Goal: Check status: Check status

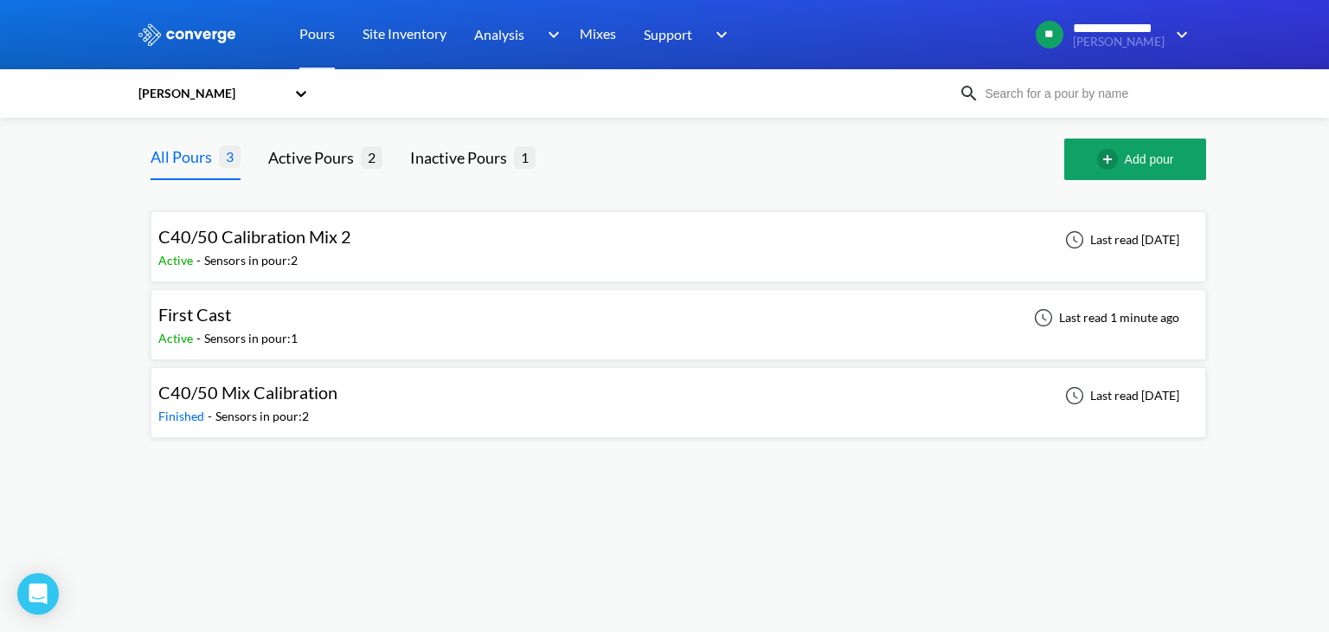
click at [229, 316] on span "First Cast" at bounding box center [194, 314] width 73 height 21
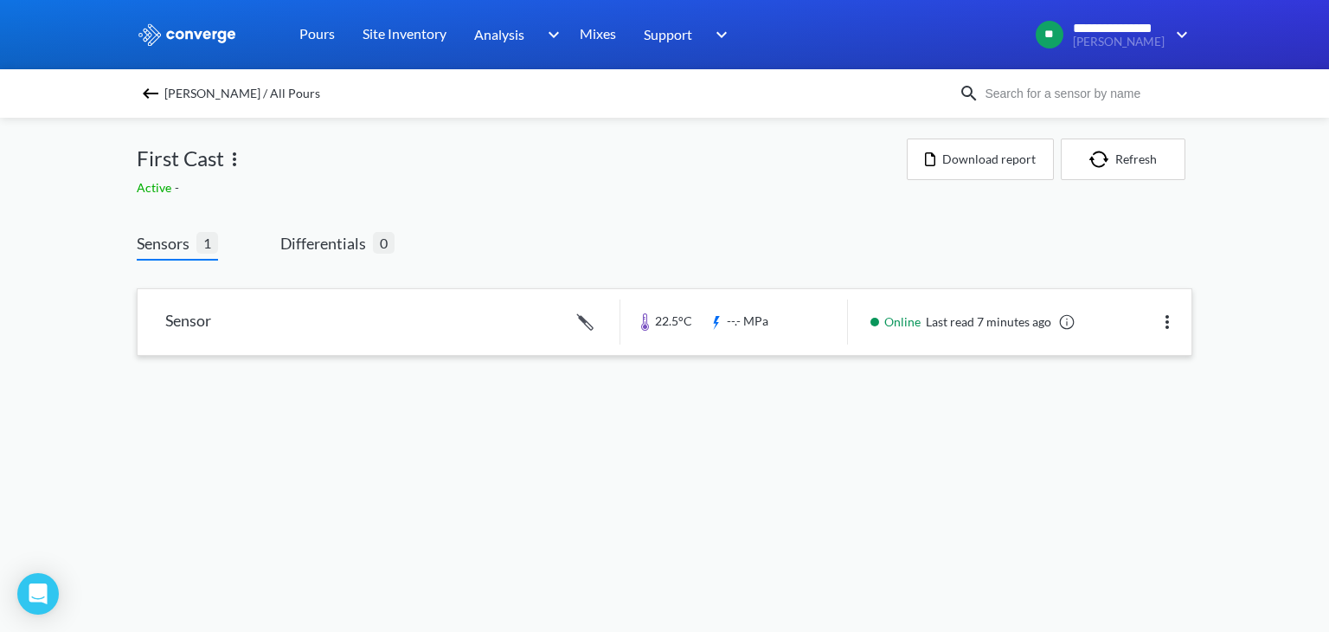
click at [315, 325] on link at bounding box center [665, 322] width 1054 height 66
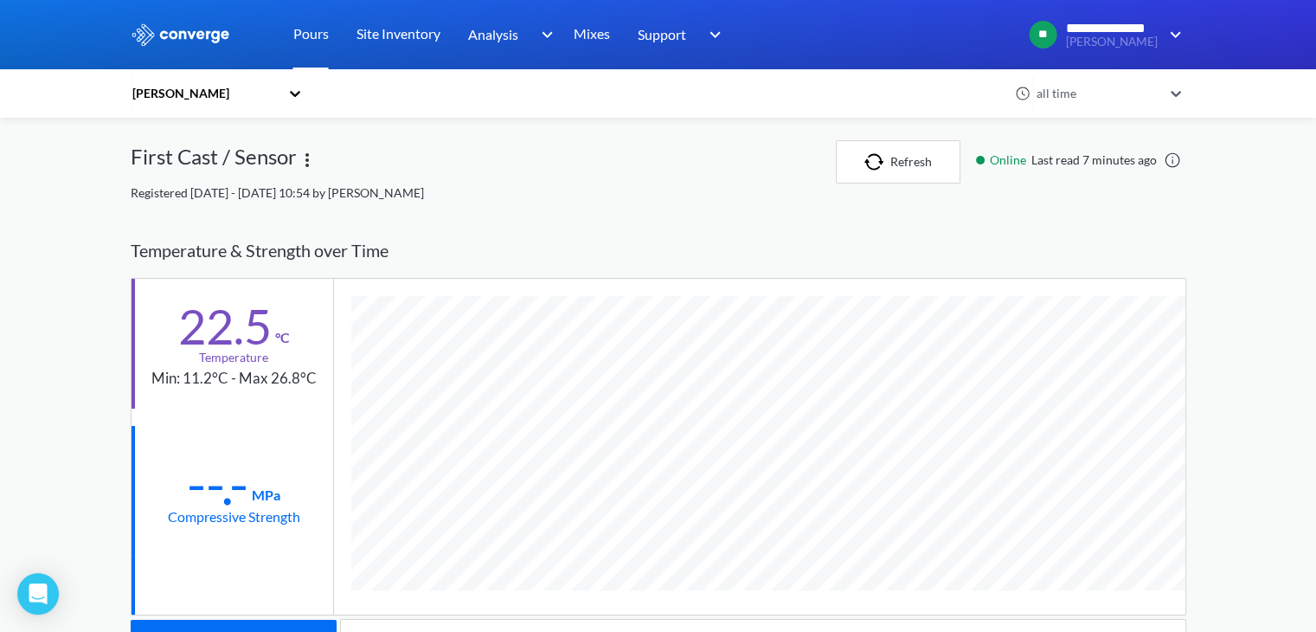
click at [305, 29] on link "Pours" at bounding box center [310, 34] width 35 height 69
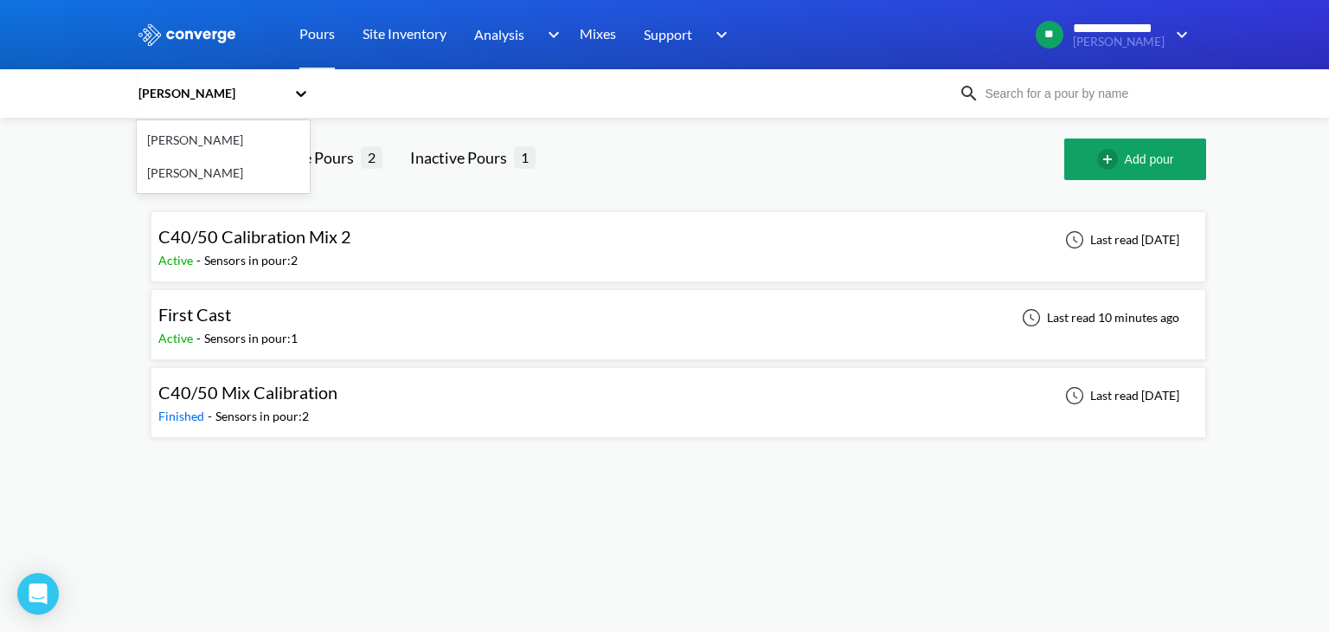
click at [298, 94] on icon at bounding box center [301, 94] width 10 height 6
click at [202, 138] on div "[PERSON_NAME]" at bounding box center [223, 140] width 173 height 33
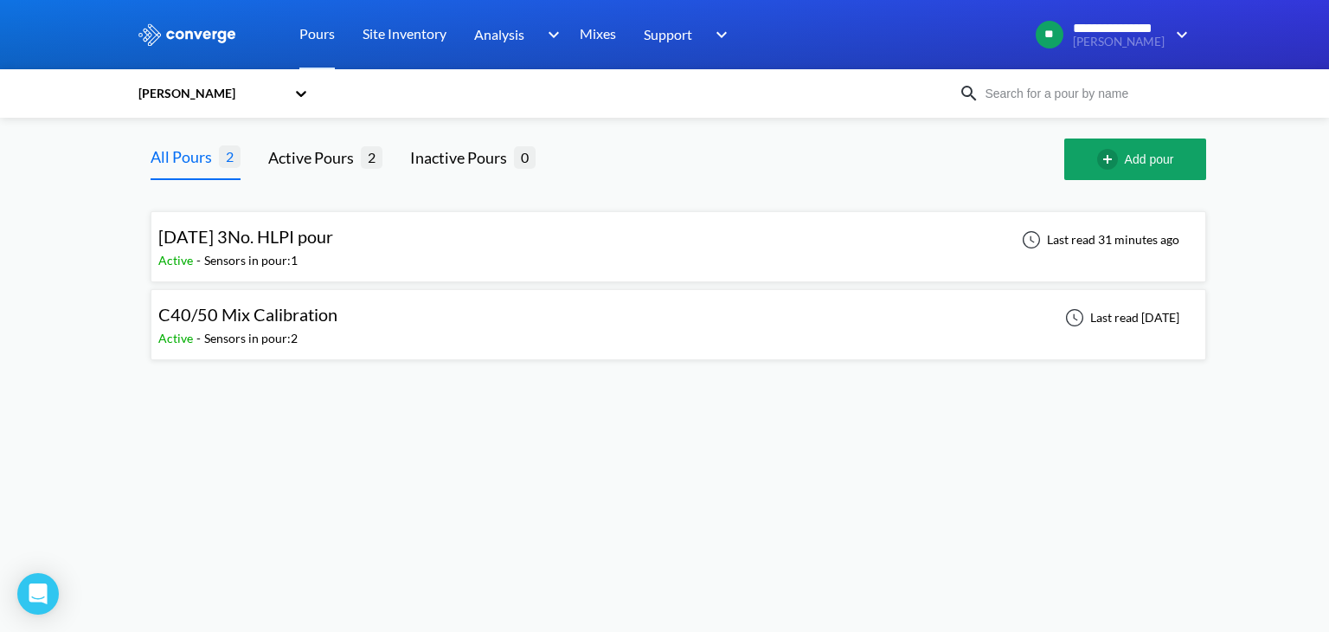
click at [419, 247] on div "[DATE] 3No. HLPI pour Active - Sensors in pour: 1 Last read 31 minutes ago" at bounding box center [678, 246] width 1040 height 55
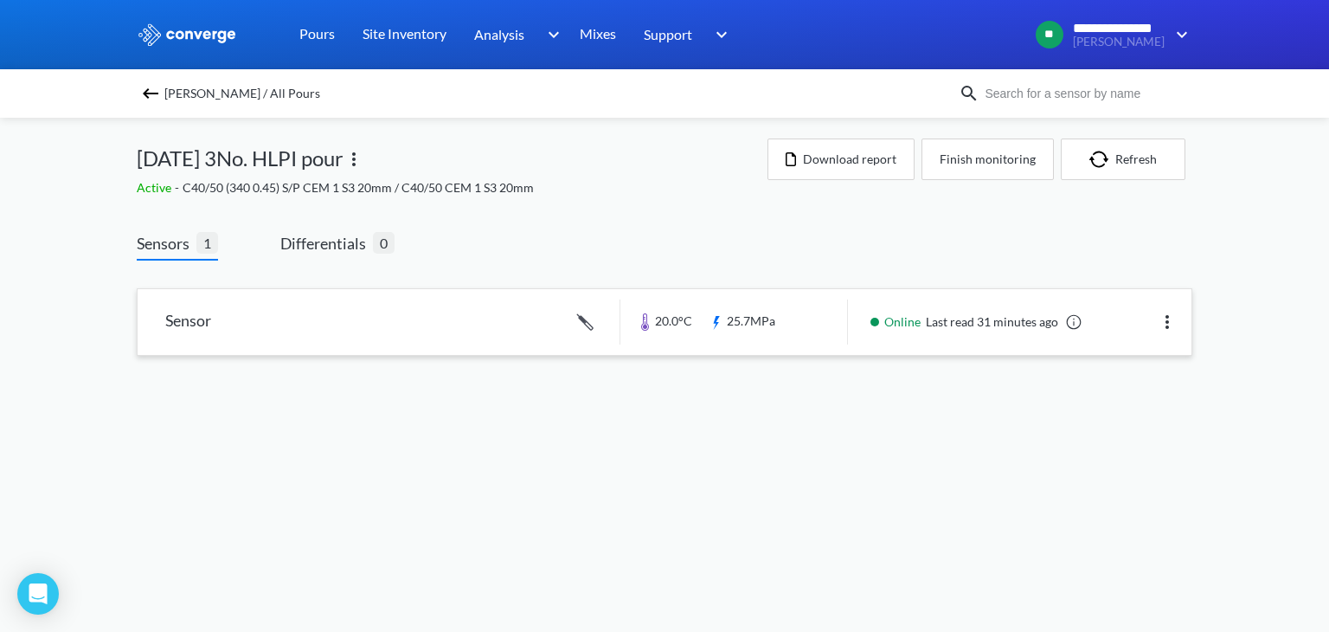
click at [890, 336] on link at bounding box center [665, 322] width 1054 height 66
click at [174, 94] on span "[PERSON_NAME] / All Pours" at bounding box center [242, 93] width 156 height 24
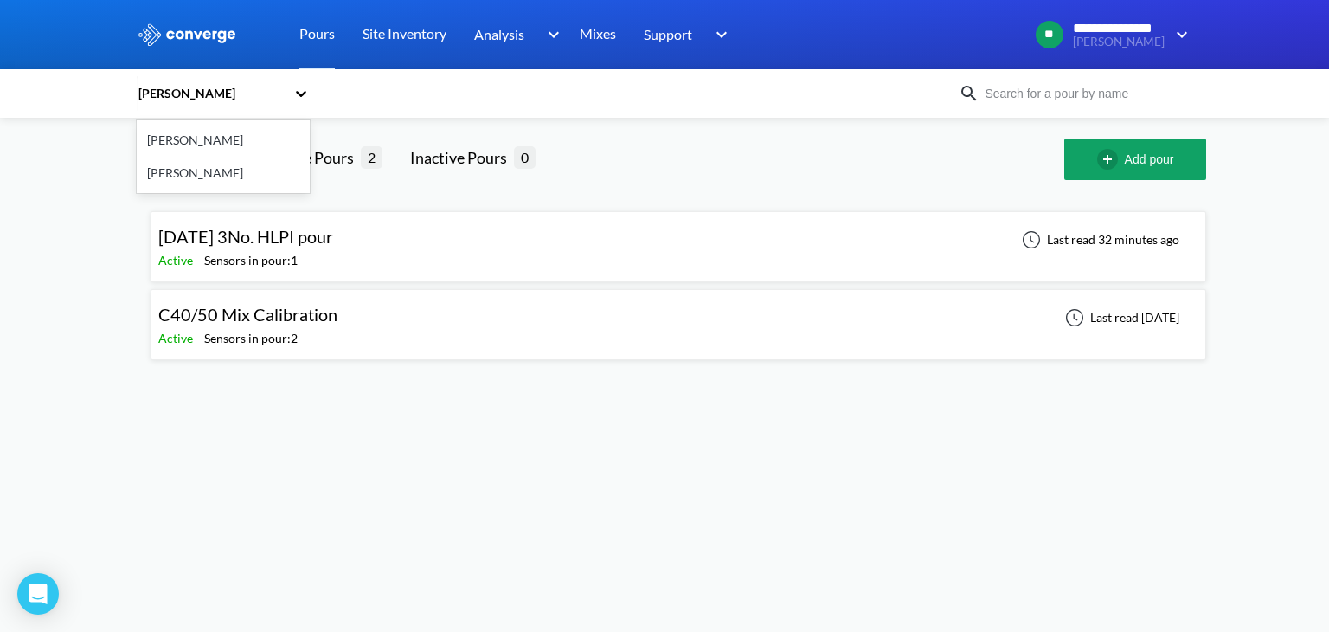
click at [298, 96] on icon at bounding box center [300, 93] width 17 height 17
click at [166, 177] on div "[PERSON_NAME]" at bounding box center [223, 173] width 173 height 33
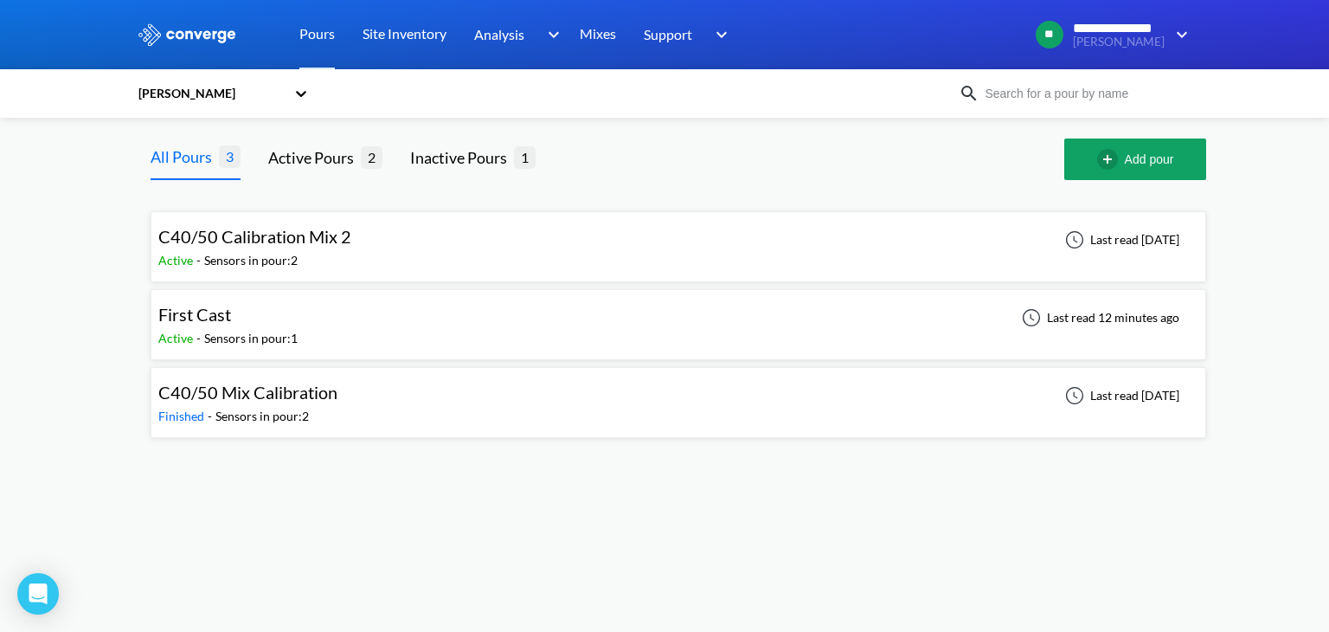
click at [344, 319] on div "First Cast Active - Sensors in pour: 1 Last read 12 minutes ago" at bounding box center [678, 324] width 1040 height 55
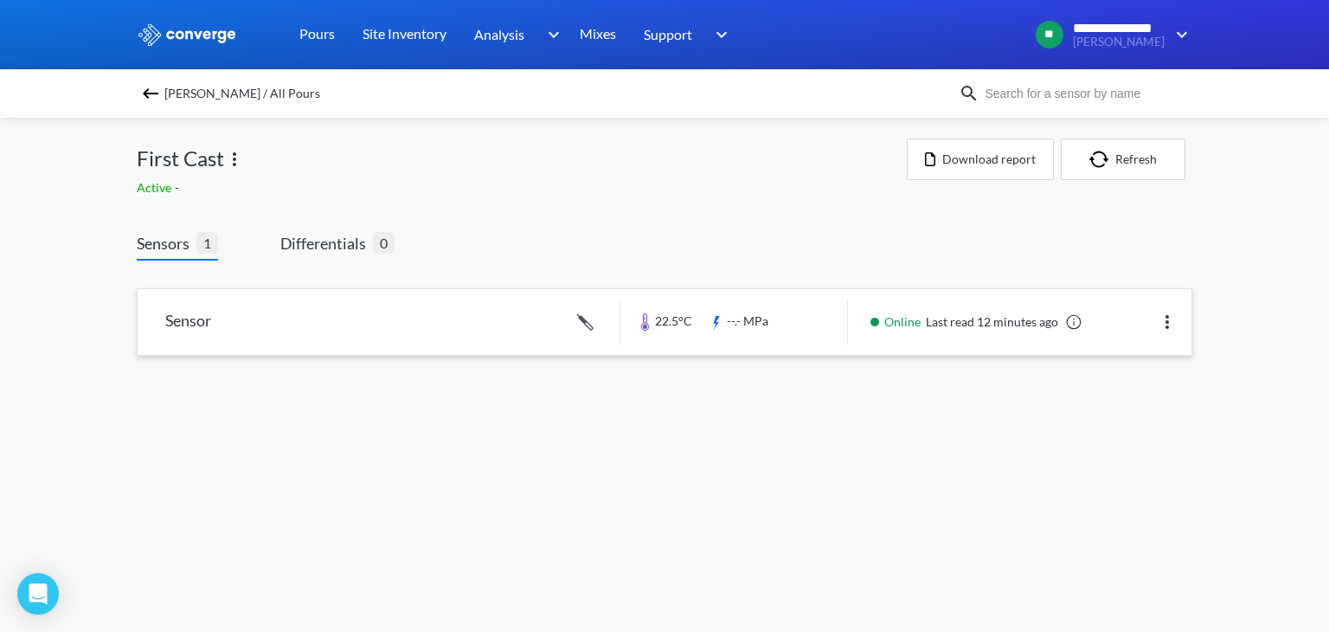
click at [982, 340] on link at bounding box center [665, 322] width 1054 height 66
click at [216, 94] on span "[PERSON_NAME] / All Pours" at bounding box center [242, 93] width 156 height 24
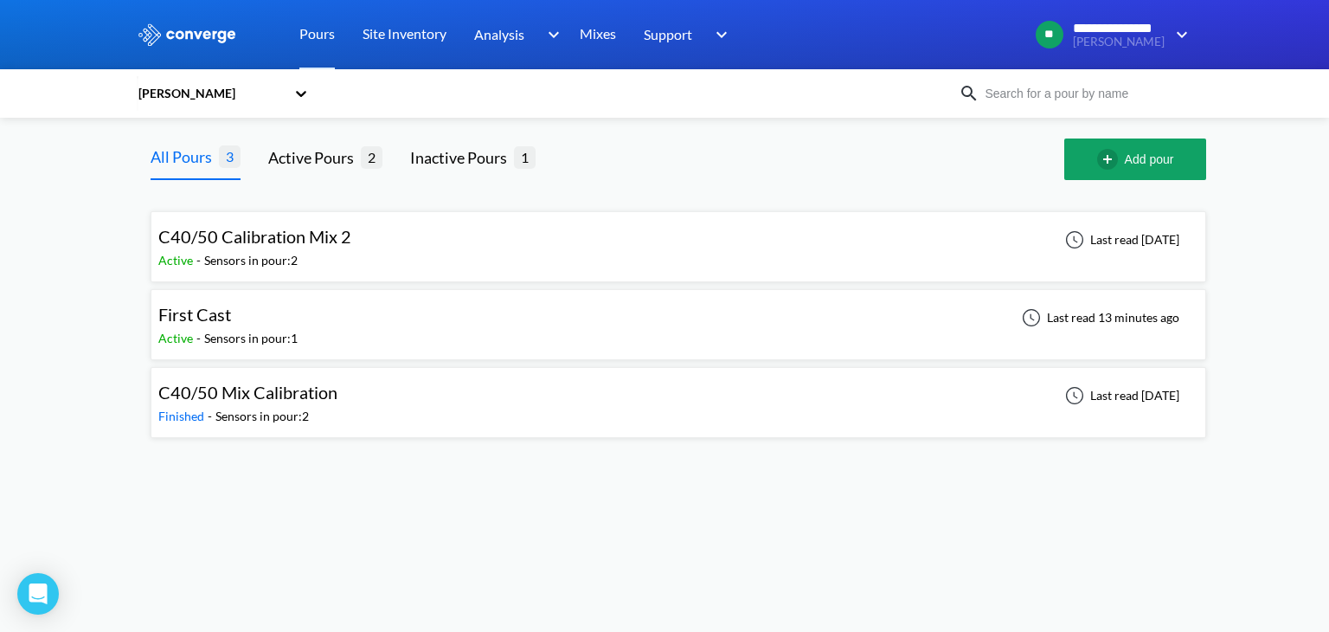
click at [291, 98] on div "[PERSON_NAME]" at bounding box center [215, 94] width 156 height 40
click at [204, 135] on div "[PERSON_NAME]" at bounding box center [223, 140] width 173 height 33
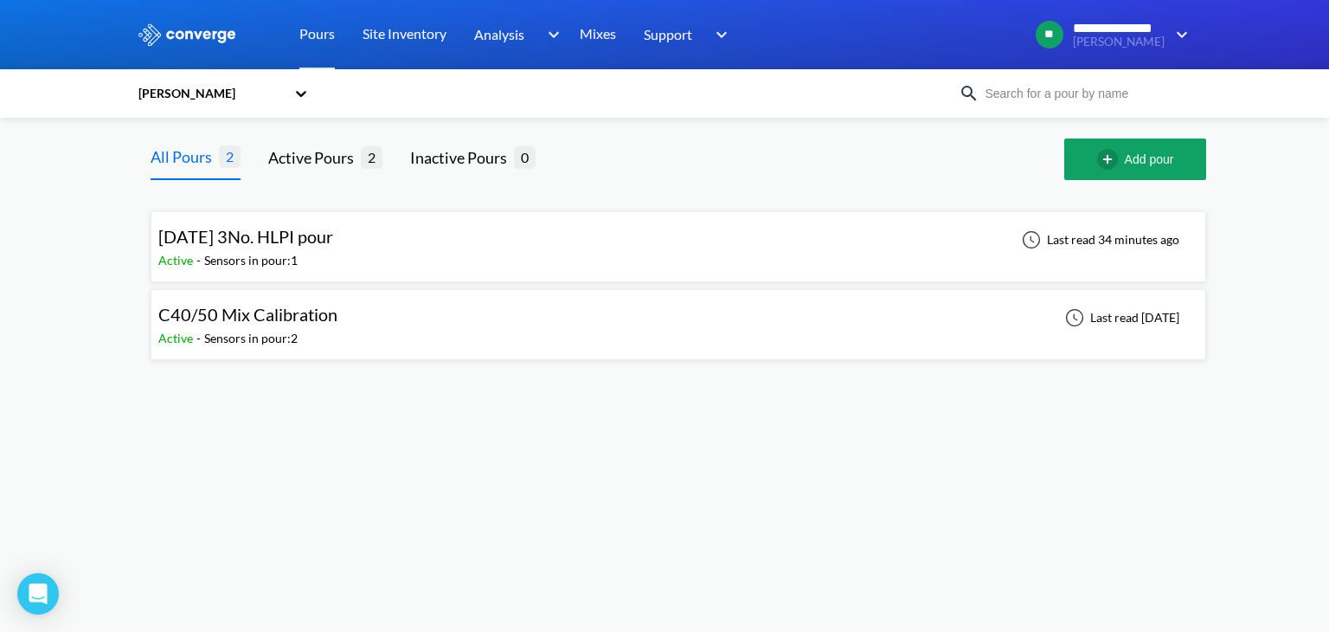
click at [377, 249] on div "[DATE] 3No. HLPI pour Active - Sensors in pour: 1 Last read 34 minutes ago" at bounding box center [678, 246] width 1040 height 55
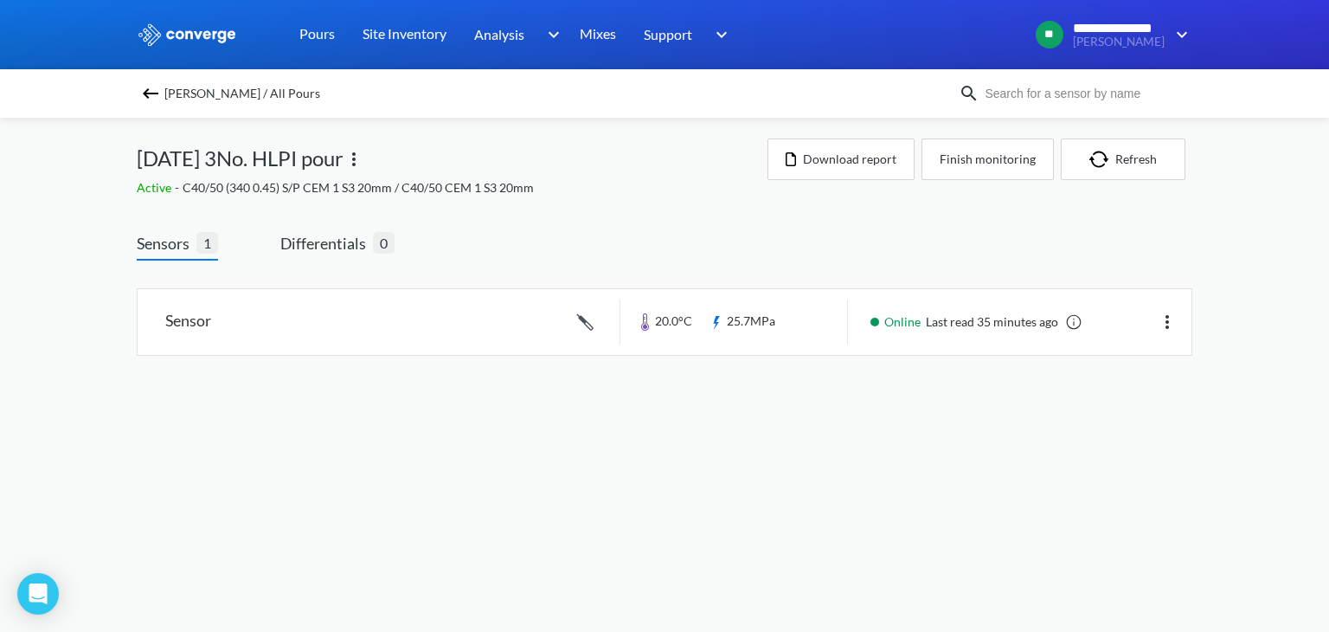
click at [786, 436] on body "**********" at bounding box center [664, 316] width 1329 height 632
click at [824, 330] on link at bounding box center [665, 322] width 1054 height 66
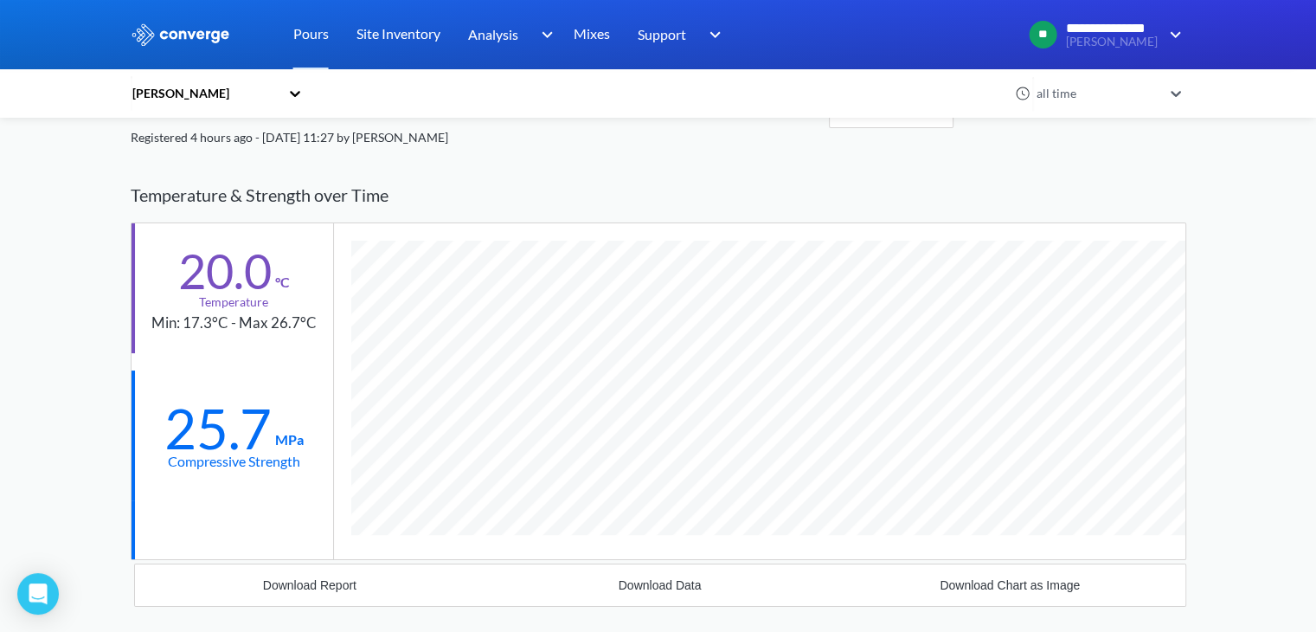
scroll to position [87, 0]
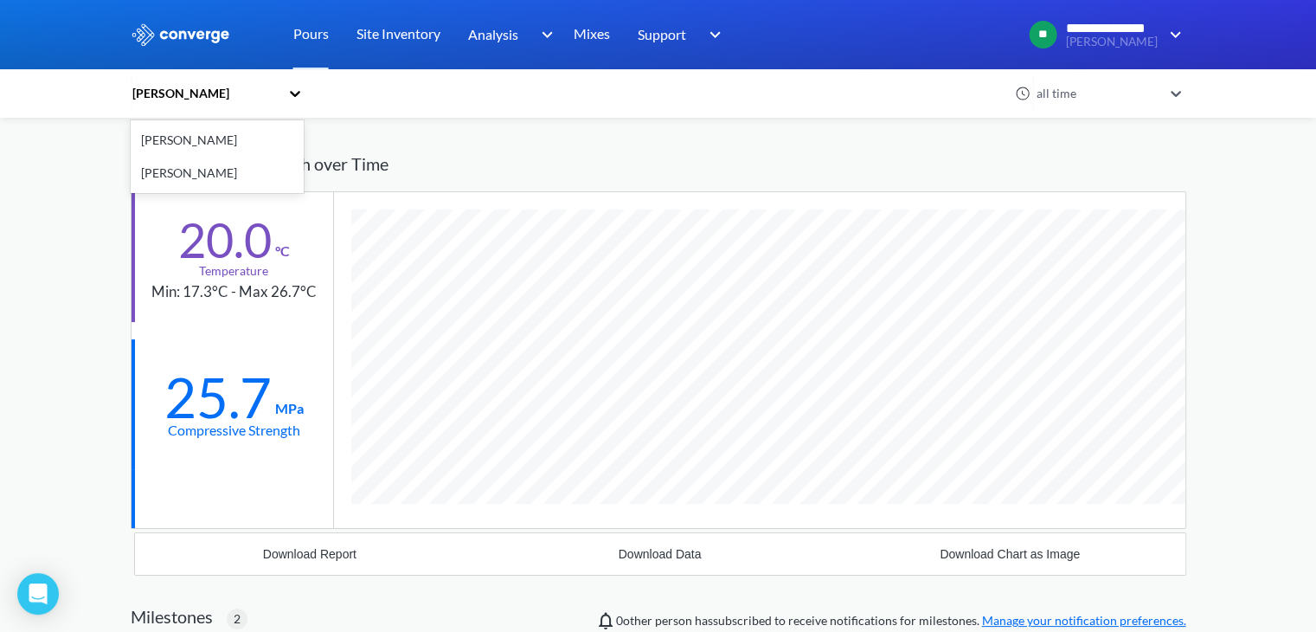
click at [303, 97] on icon at bounding box center [294, 93] width 17 height 17
click at [205, 176] on div "[PERSON_NAME]" at bounding box center [217, 173] width 173 height 33
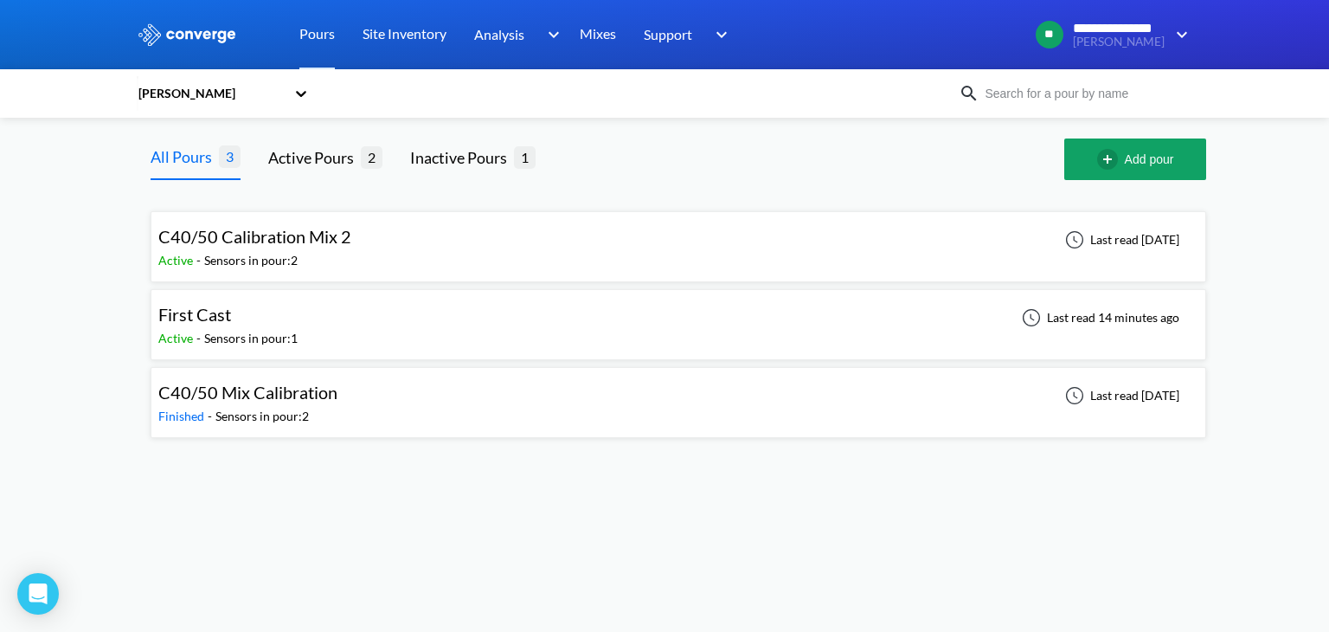
click at [234, 102] on div "[PERSON_NAME]" at bounding box center [211, 93] width 149 height 19
click at [215, 139] on div "[PERSON_NAME]" at bounding box center [223, 140] width 173 height 33
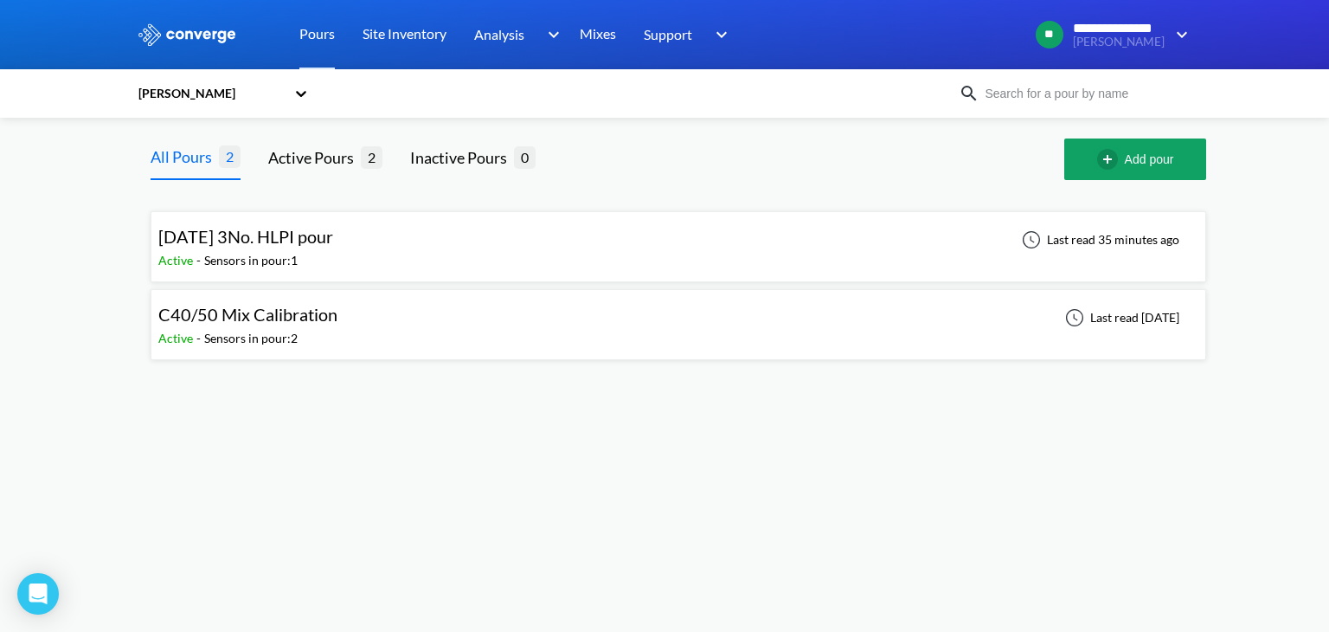
click at [260, 81] on div "[PERSON_NAME]" at bounding box center [215, 94] width 156 height 40
click at [190, 170] on div "[PERSON_NAME]" at bounding box center [223, 173] width 173 height 33
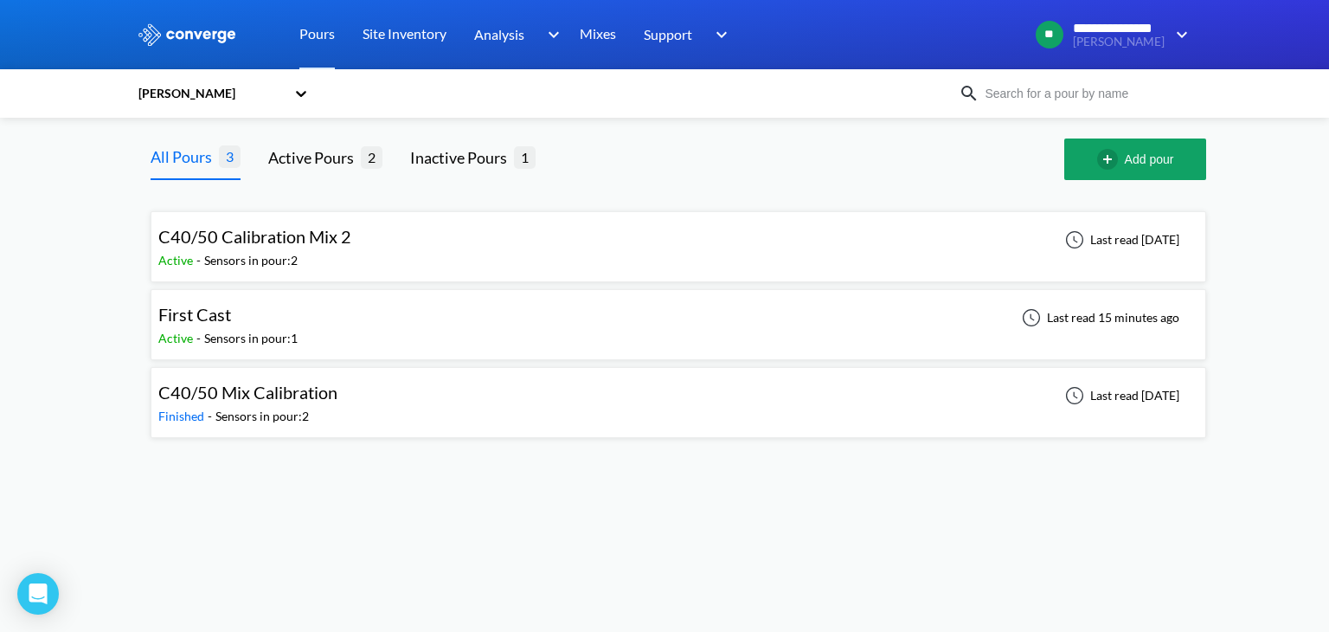
click at [303, 99] on icon at bounding box center [300, 93] width 17 height 17
click at [218, 140] on div "[PERSON_NAME]" at bounding box center [223, 140] width 173 height 33
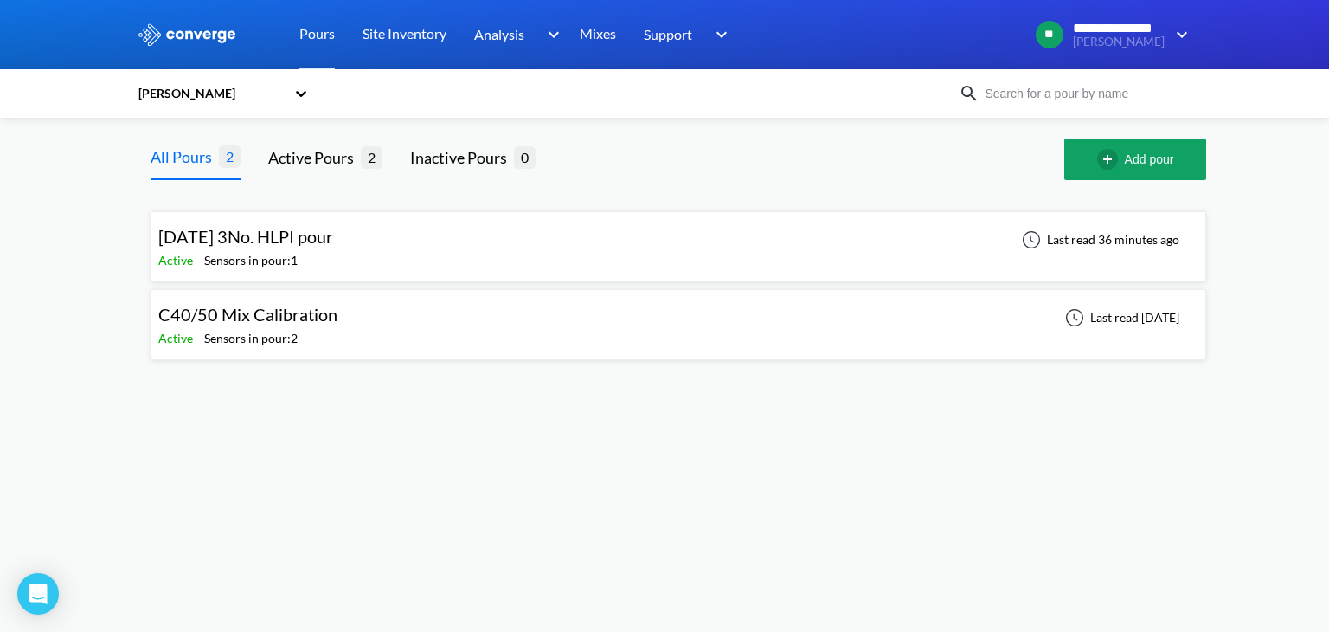
click at [333, 241] on span "[DATE] 3No. HLPI pour" at bounding box center [245, 236] width 175 height 21
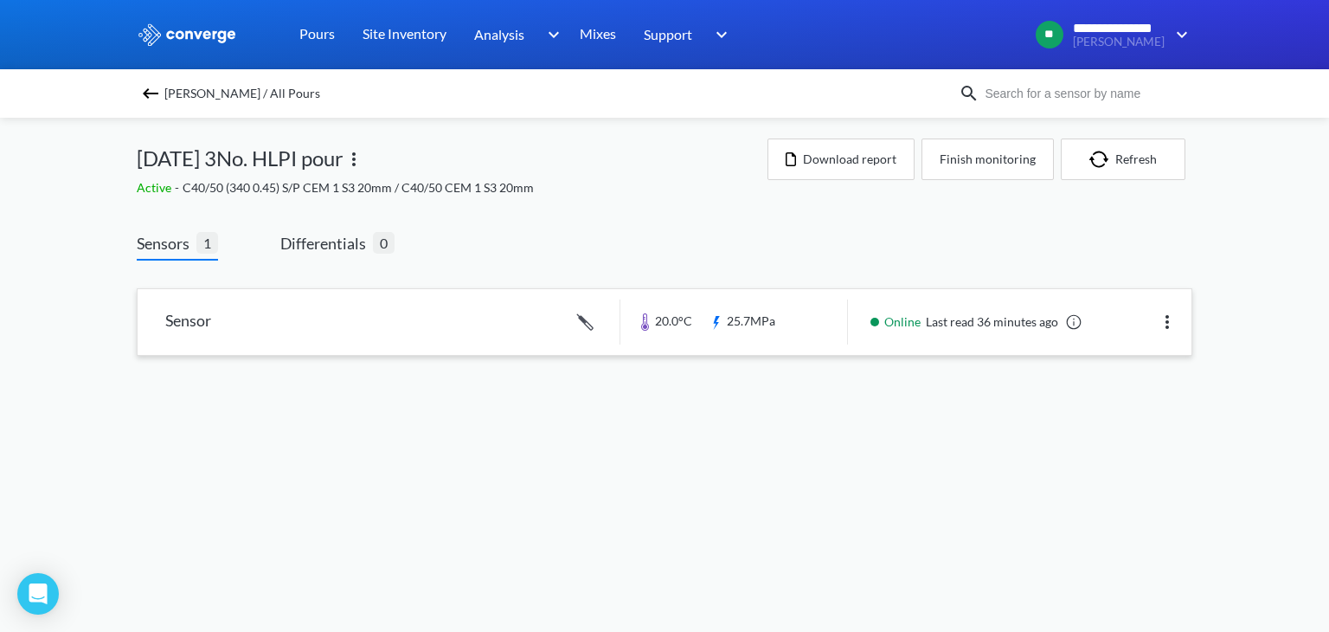
click at [1166, 321] on img at bounding box center [1167, 321] width 21 height 21
click at [1129, 316] on div "Edit" at bounding box center [1122, 321] width 111 height 33
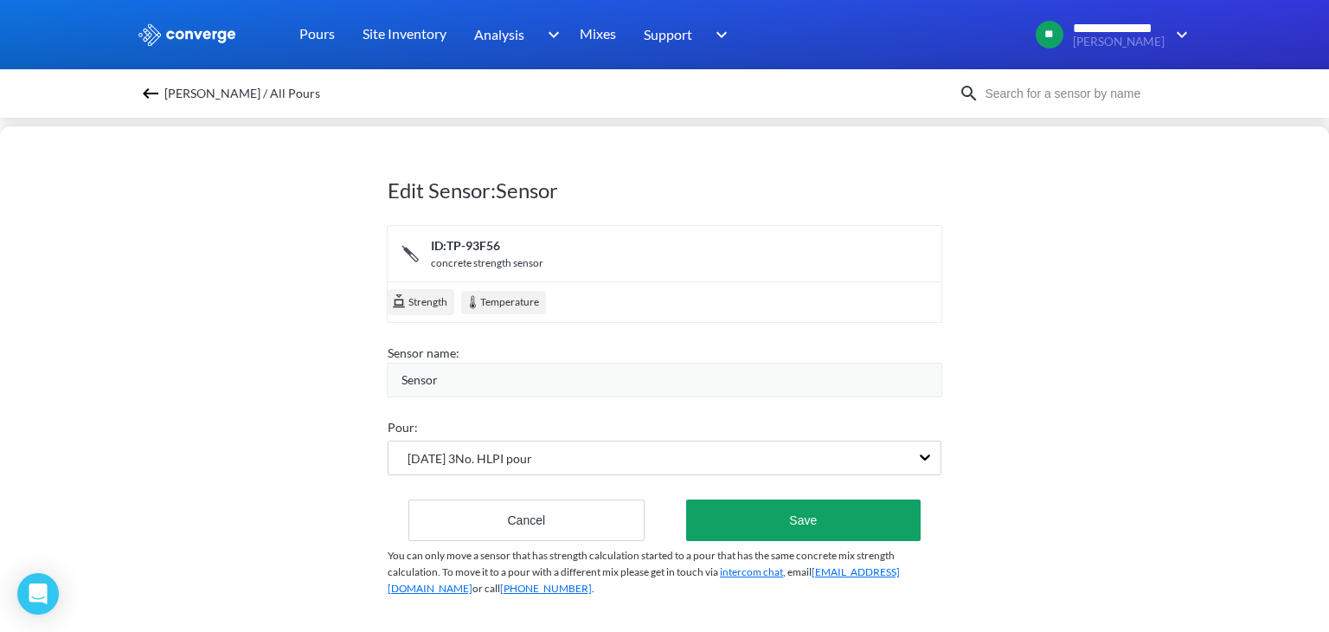
scroll to position [13, 0]
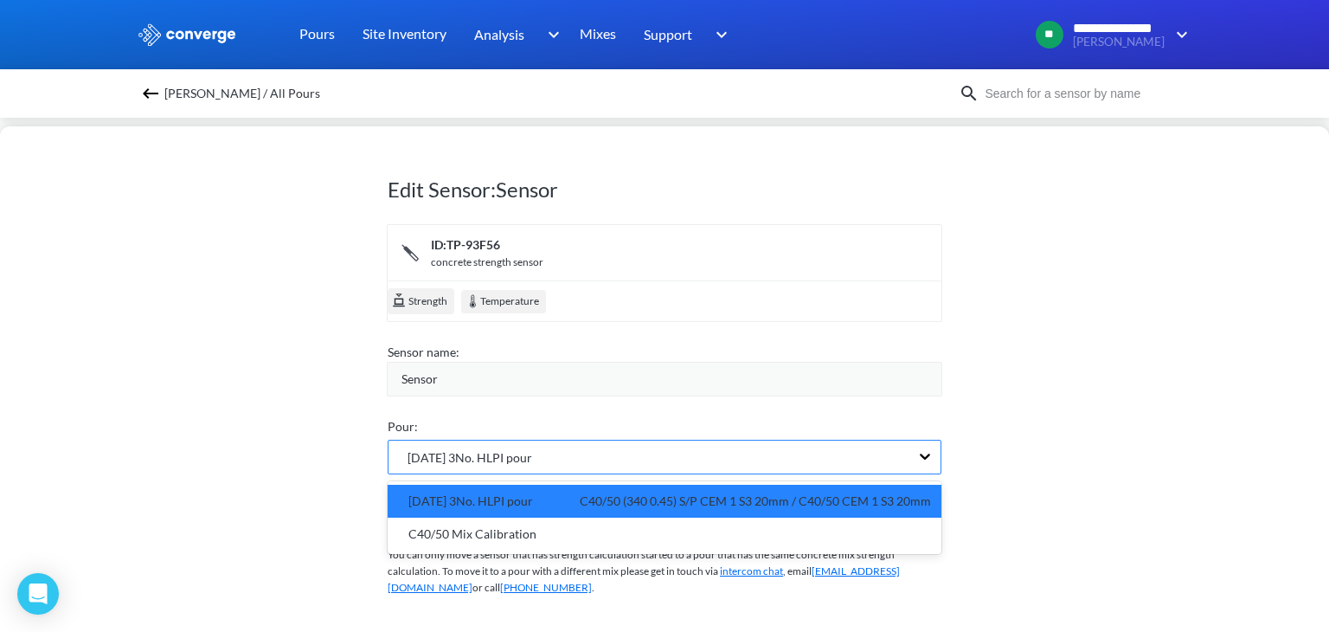
click at [786, 440] on div "[DATE] 3No. HLPI pour" at bounding box center [648, 456] width 521 height 33
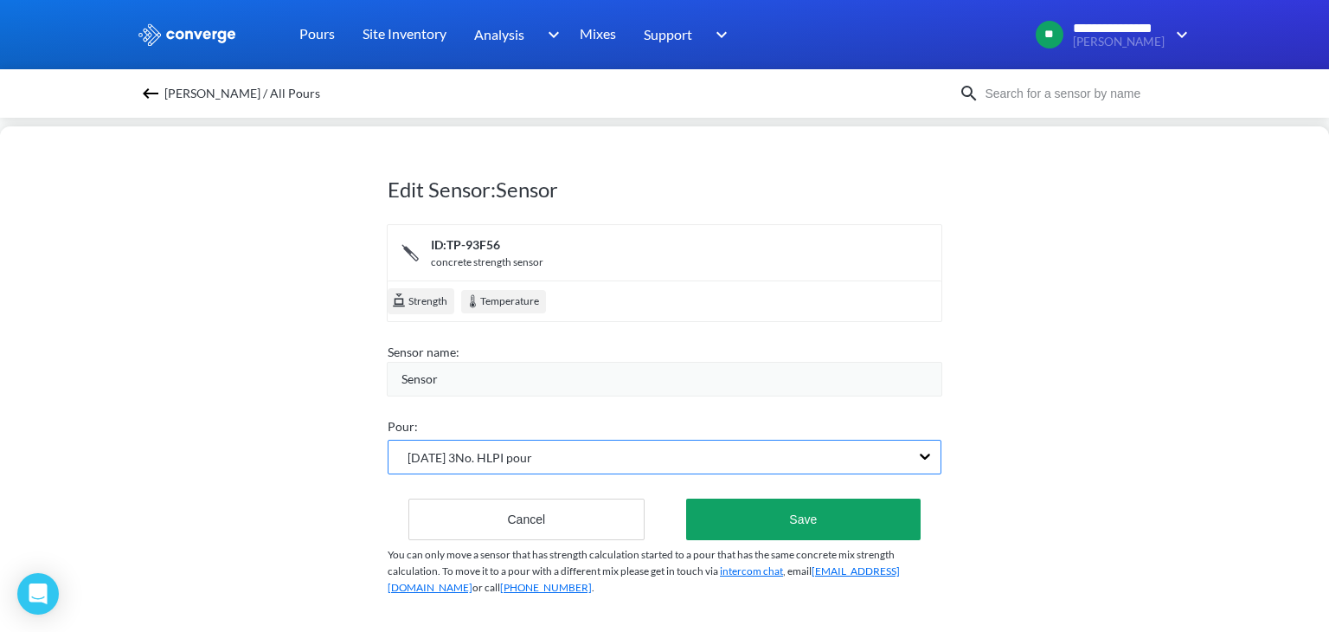
click at [786, 440] on div "[DATE] 3No. HLPI pour" at bounding box center [648, 456] width 521 height 33
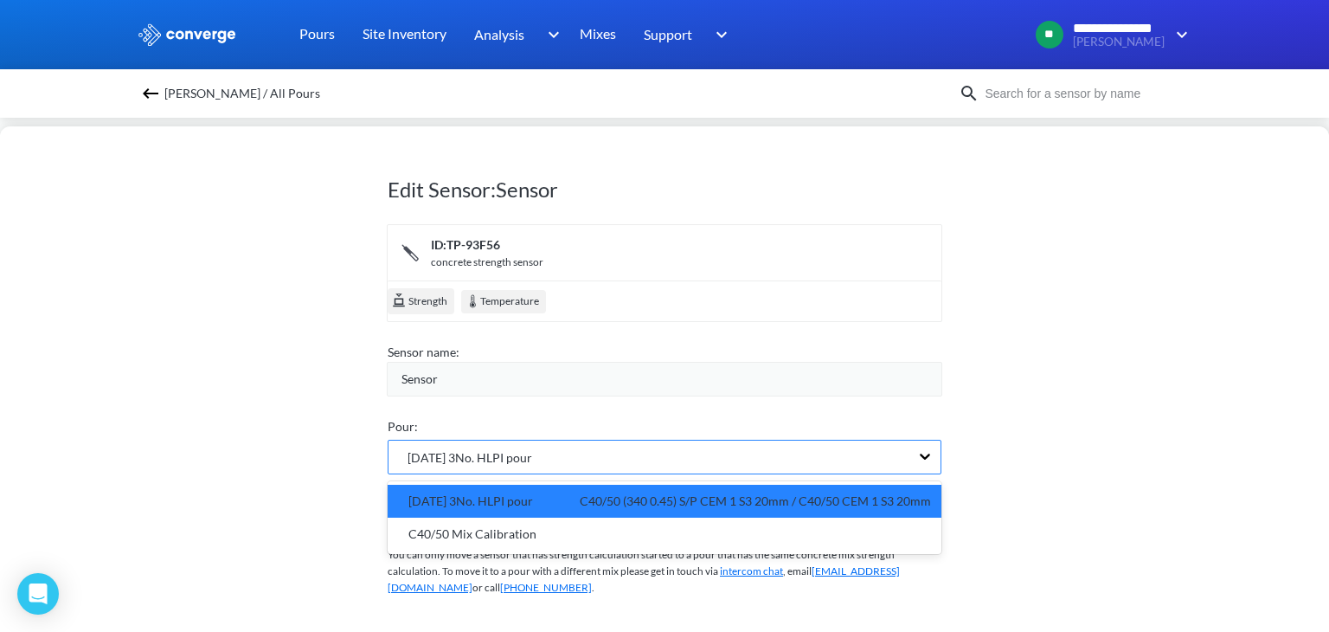
click at [786, 440] on div "[DATE] 3No. HLPI pour" at bounding box center [648, 456] width 521 height 33
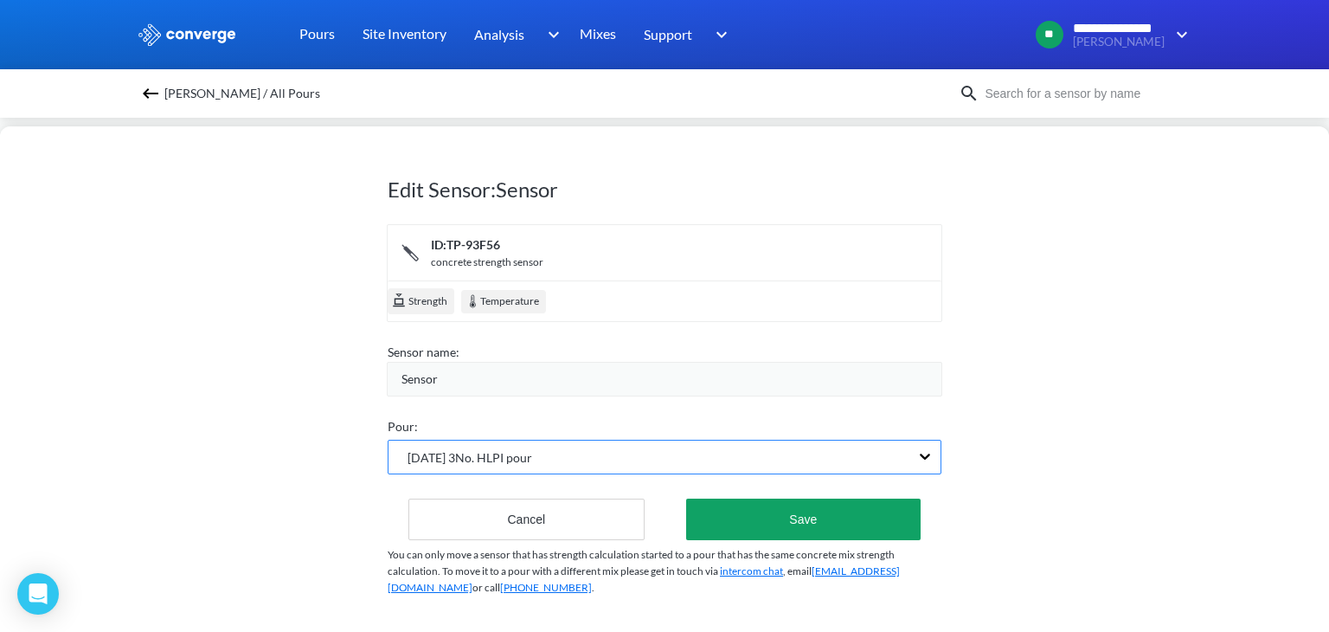
click at [725, 459] on div "[DATE] 3No. HLPI pour" at bounding box center [648, 456] width 521 height 33
click at [651, 293] on div "Strength Temperature" at bounding box center [665, 300] width 554 height 41
click at [220, 375] on div "Edit Sensor: Sensor ID: TP-93F56 concrete strength sensor Strength Temperature …" at bounding box center [664, 378] width 1329 height 505
click at [152, 93] on img at bounding box center [150, 93] width 21 height 21
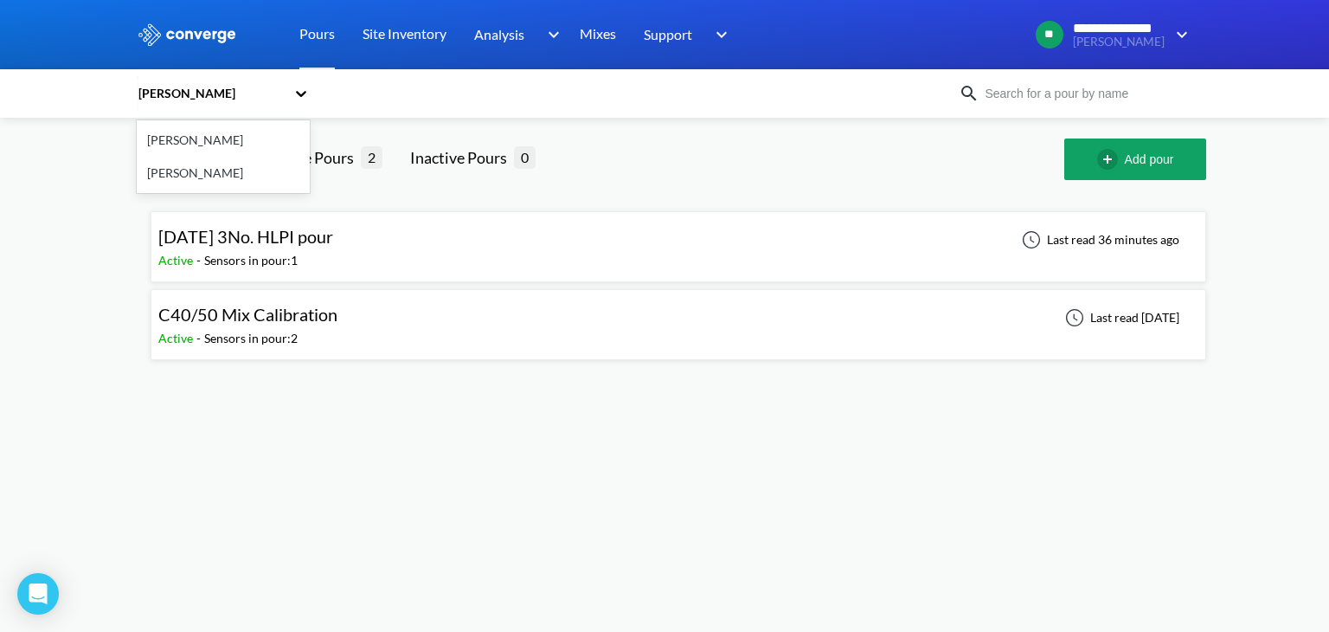
click at [305, 93] on icon at bounding box center [300, 93] width 17 height 17
click at [221, 170] on div "[PERSON_NAME]" at bounding box center [223, 173] width 173 height 33
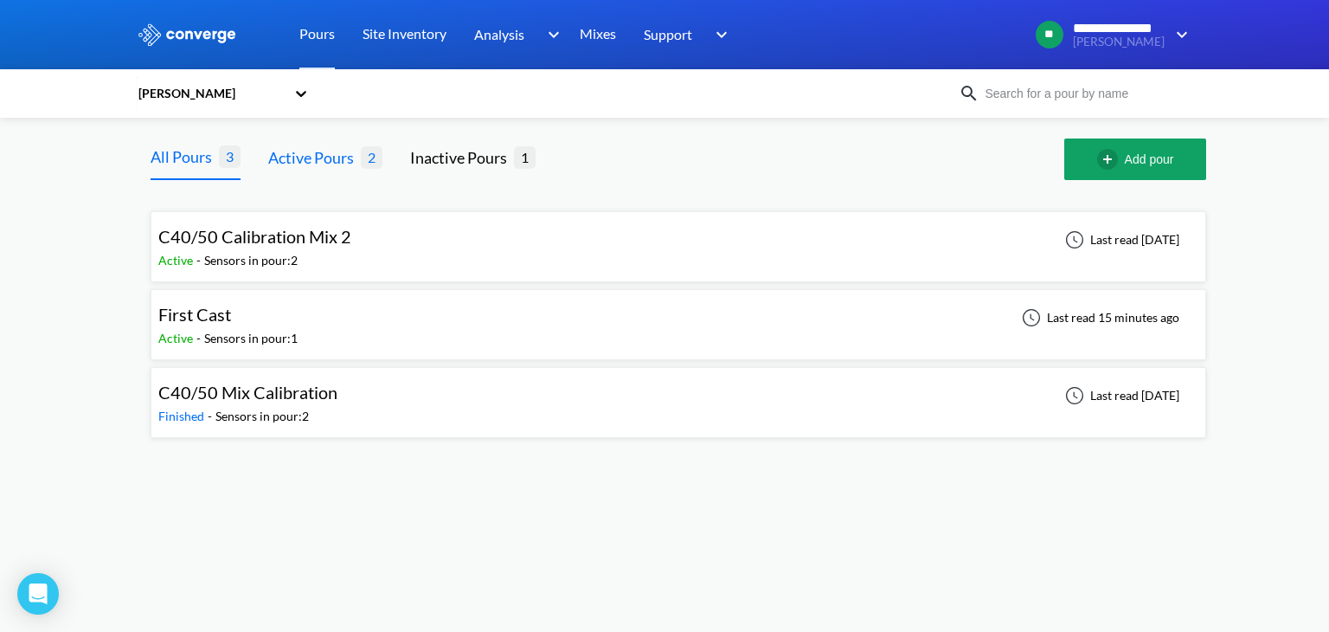
click at [322, 151] on div "Active Pours" at bounding box center [314, 157] width 93 height 24
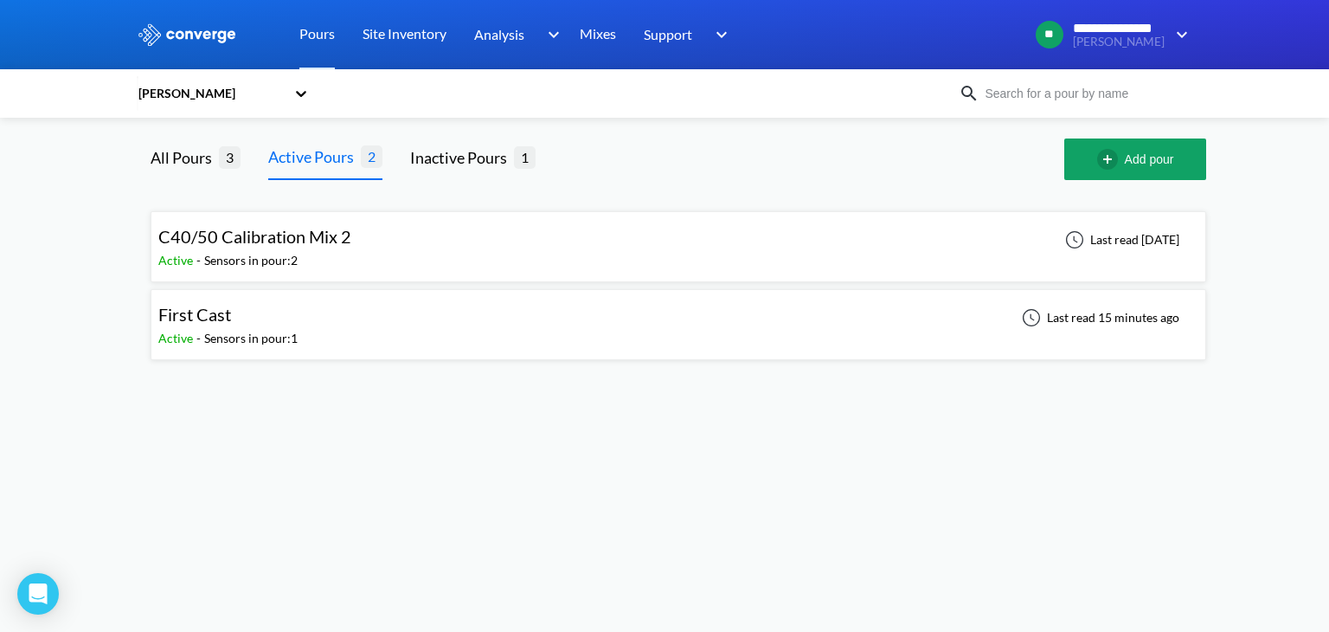
click at [360, 258] on div "C40/50 Calibration Mix 2 Active - Sensors in pour: 2 Last read [DATE]" at bounding box center [678, 246] width 1040 height 55
